Goal: Task Accomplishment & Management: Complete application form

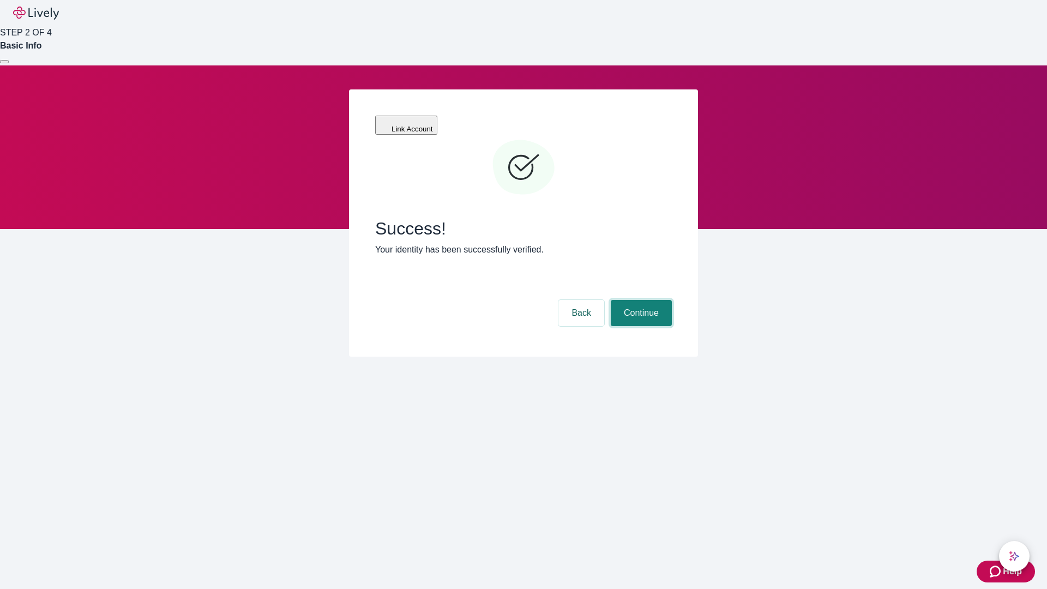
click at [639, 300] on button "Continue" at bounding box center [641, 313] width 61 height 26
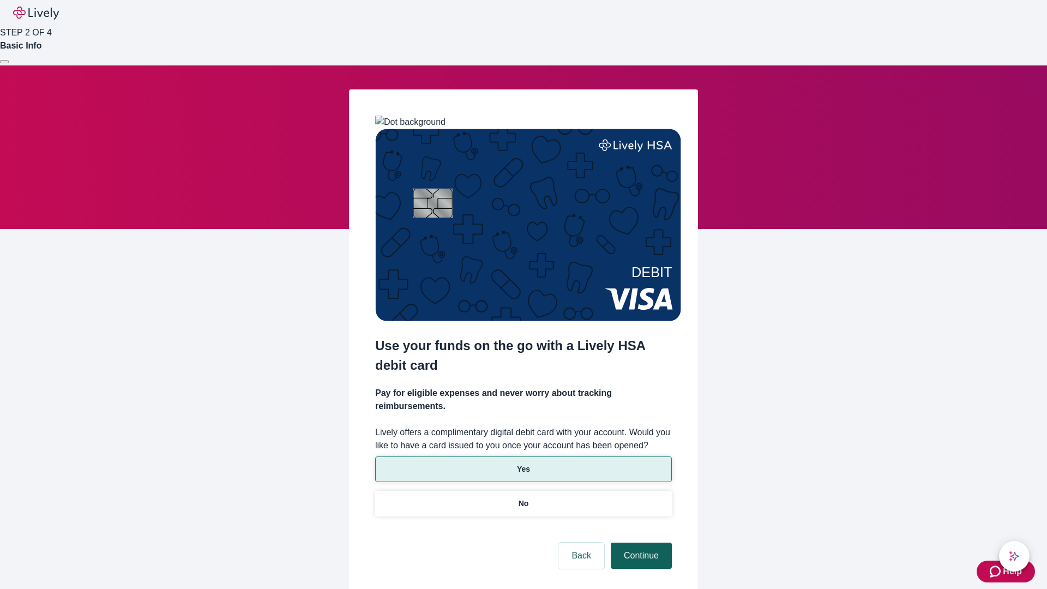
click at [523, 463] on p "Yes" at bounding box center [523, 468] width 13 height 11
click at [639, 542] on button "Continue" at bounding box center [641, 555] width 61 height 26
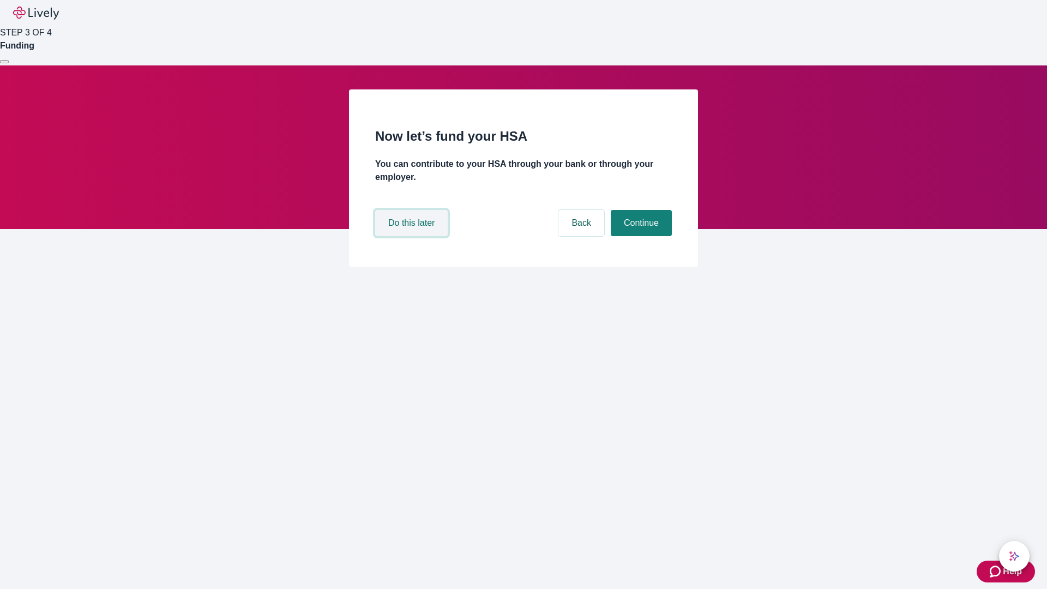
click at [413, 236] on button "Do this later" at bounding box center [411, 223] width 73 height 26
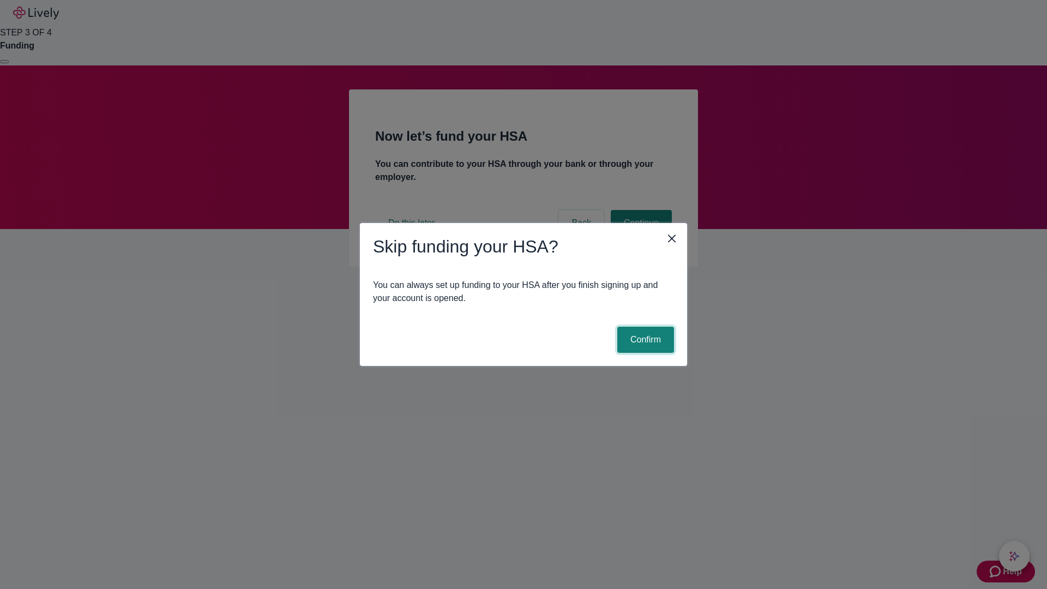
click at [644, 340] on button "Confirm" at bounding box center [645, 340] width 57 height 26
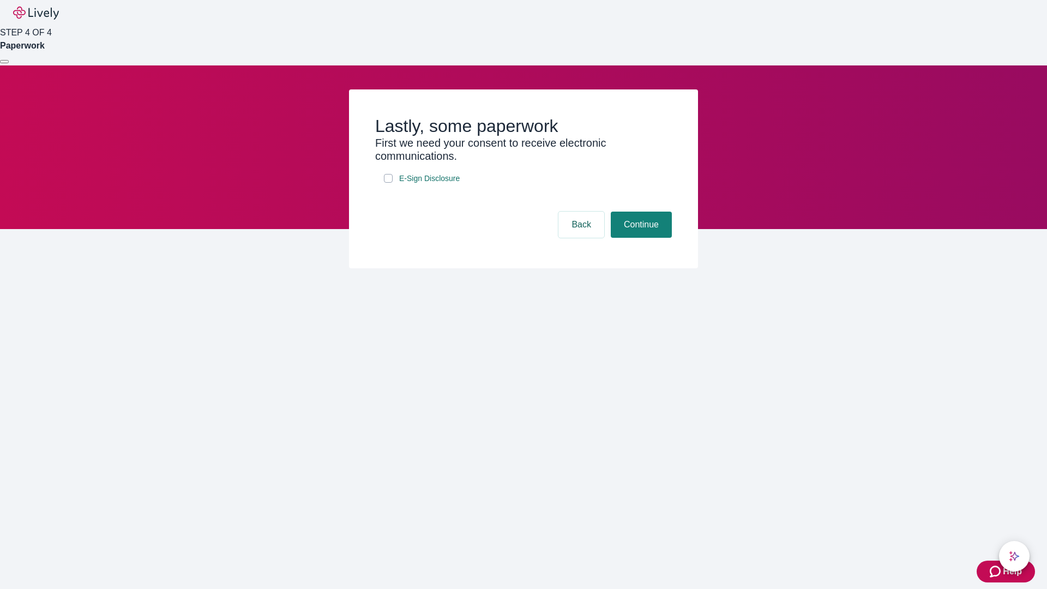
click at [388, 183] on input "E-Sign Disclosure" at bounding box center [388, 178] width 9 height 9
checkbox input "true"
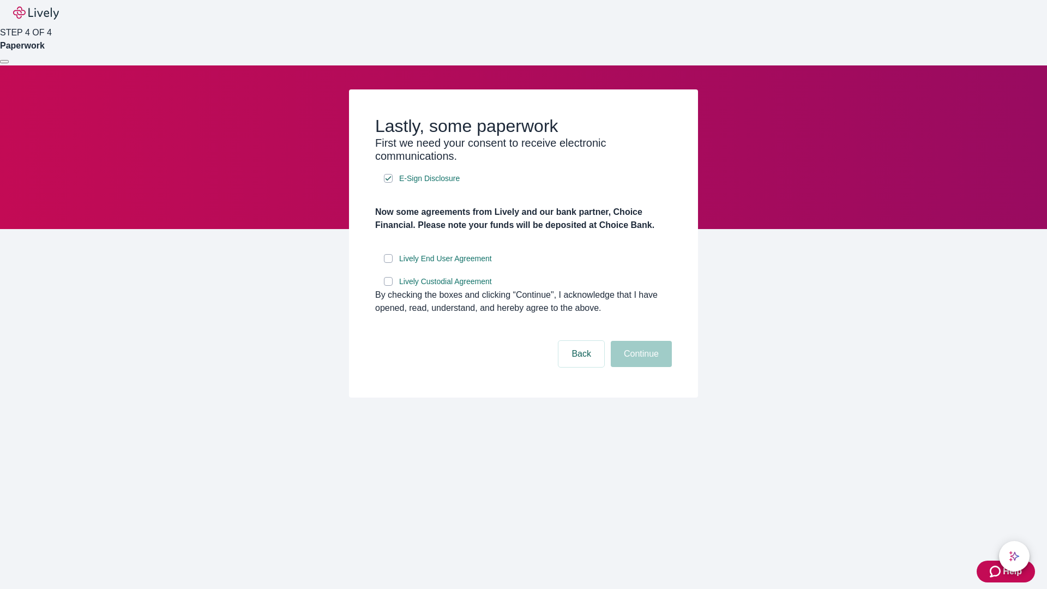
click at [388, 263] on input "Lively End User Agreement" at bounding box center [388, 258] width 9 height 9
checkbox input "true"
click at [388, 286] on input "Lively Custodial Agreement" at bounding box center [388, 281] width 9 height 9
checkbox input "true"
click at [639, 367] on button "Continue" at bounding box center [641, 354] width 61 height 26
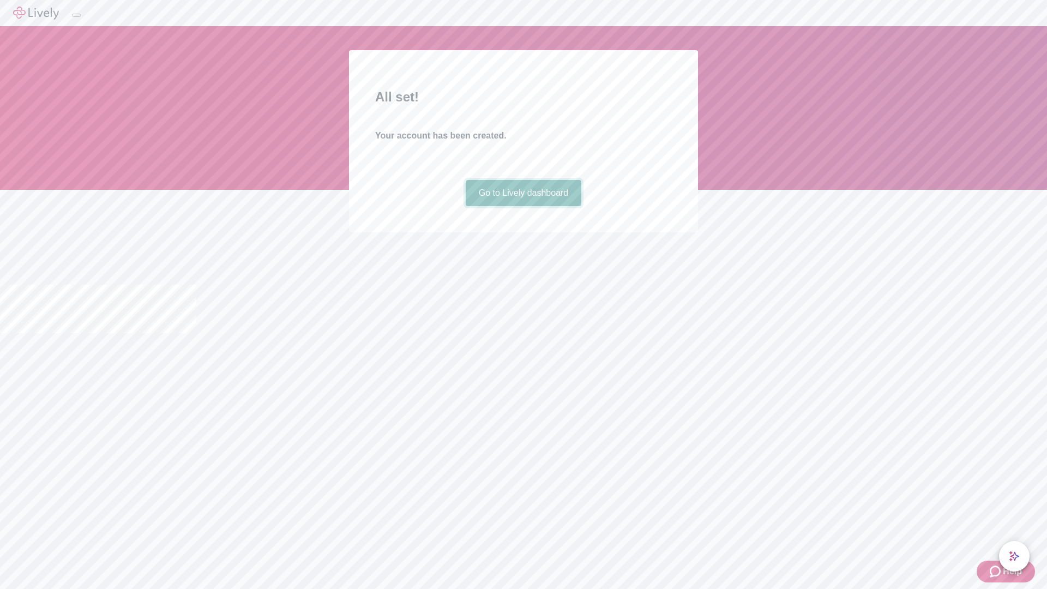
click at [523, 206] on link "Go to Lively dashboard" at bounding box center [524, 193] width 116 height 26
